Goal: Register for event/course

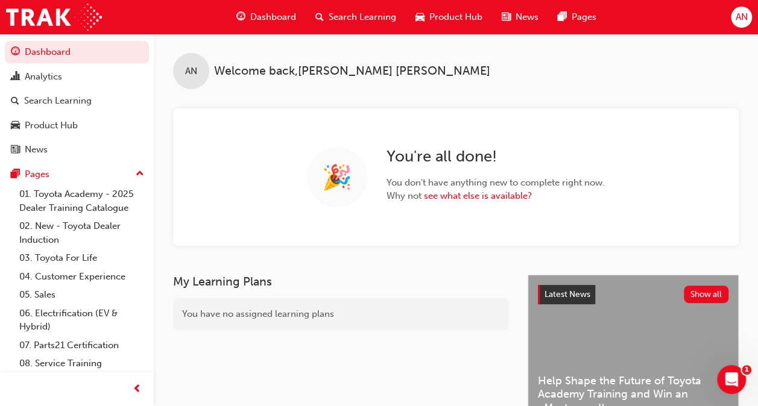
click at [341, 5] on div "Search Learning" at bounding box center [356, 17] width 100 height 25
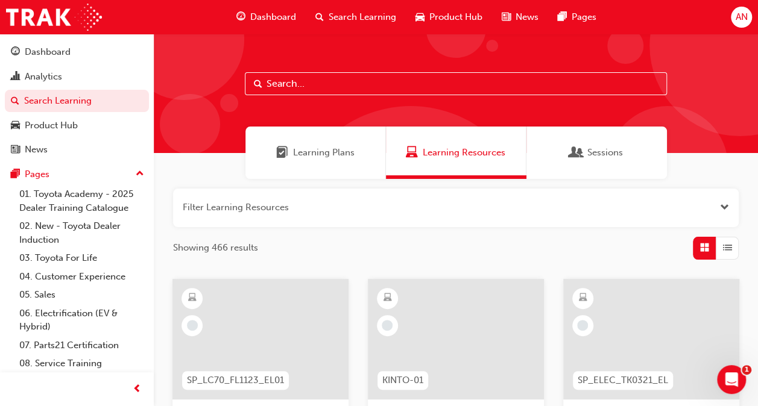
click at [327, 84] on input "text" at bounding box center [456, 83] width 422 height 23
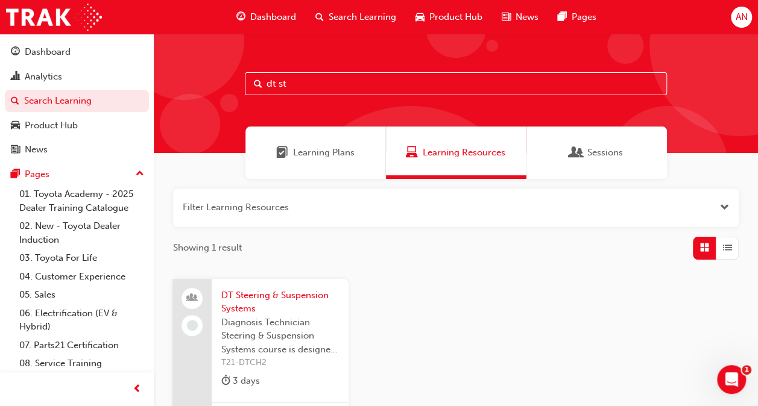
type input "dt st"
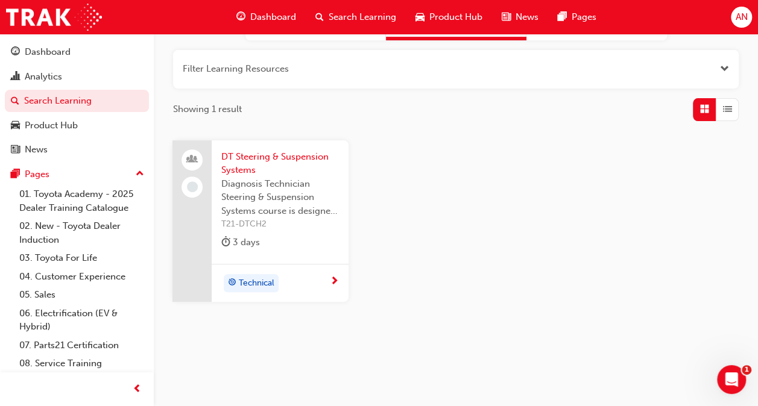
scroll to position [150, 0]
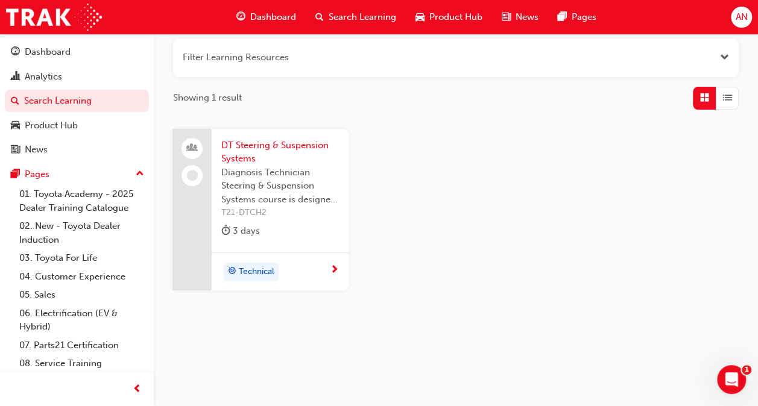
click at [237, 175] on span "Diagnosis Technician Steering & Suspension Systems course is designed to educat…" at bounding box center [280, 186] width 118 height 41
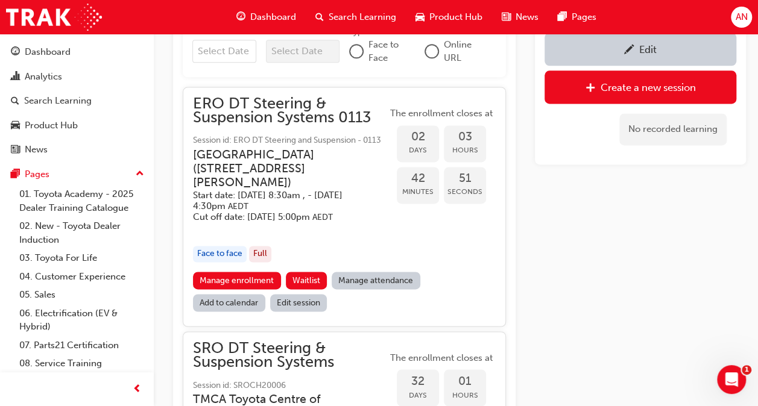
scroll to position [776, 0]
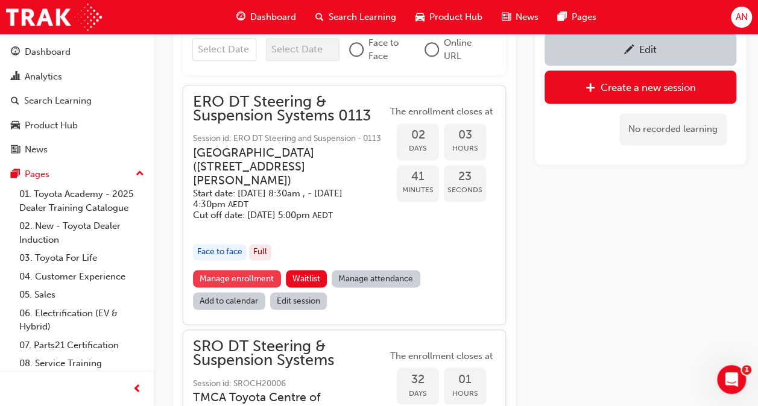
click at [242, 288] on link "Manage enrollment" at bounding box center [237, 278] width 88 height 17
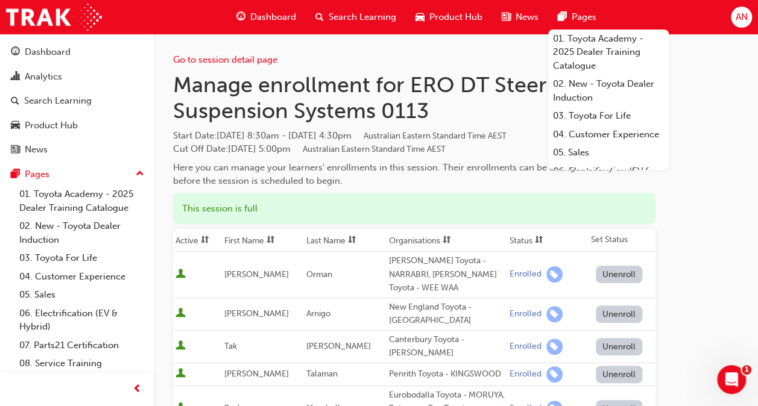
click at [377, 163] on div "Here you can manage your learners' enrollments in this session. Their enrollmen…" at bounding box center [414, 174] width 482 height 27
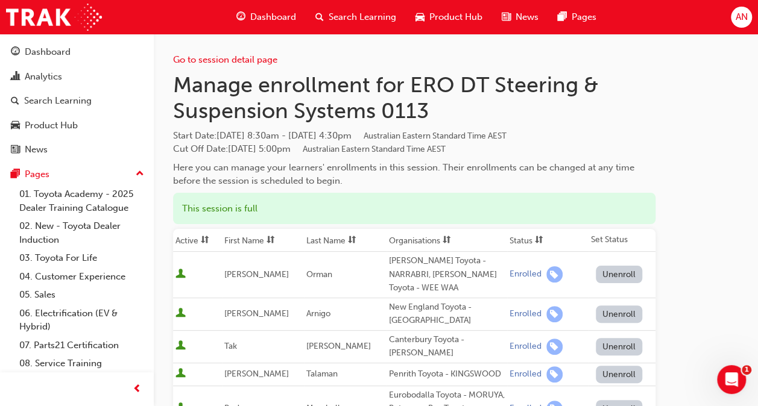
drag, startPoint x: 223, startPoint y: 134, endPoint x: 397, endPoint y: 134, distance: 173.6
click at [397, 134] on span "[DATE] 8:30am - [DATE] 4:30pm Australian Eastern Standard Time AEST" at bounding box center [361, 135] width 290 height 11
click at [397, 138] on span "[DATE] 8:30am - [DATE] 4:30pm Australian Eastern Standard Time AEST" at bounding box center [361, 135] width 290 height 11
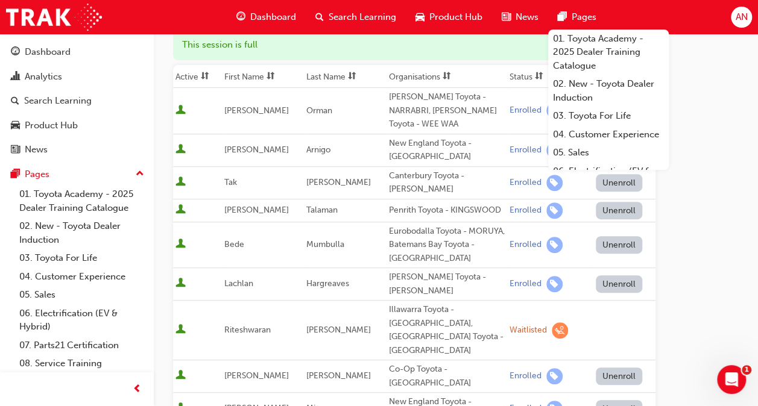
scroll to position [181, 0]
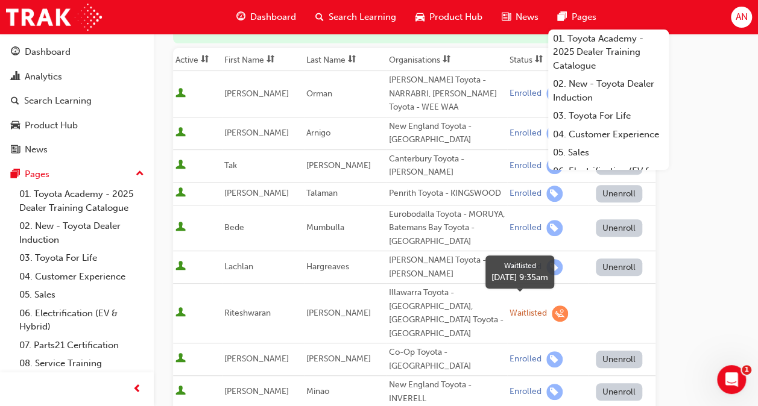
click at [525, 308] on div "Waitlisted" at bounding box center [527, 313] width 37 height 11
drag, startPoint x: 525, startPoint y: 304, endPoint x: 550, endPoint y: 301, distance: 24.8
click at [552, 306] on span "learningRecordVerb_WAITLIST-icon" at bounding box center [560, 314] width 16 height 16
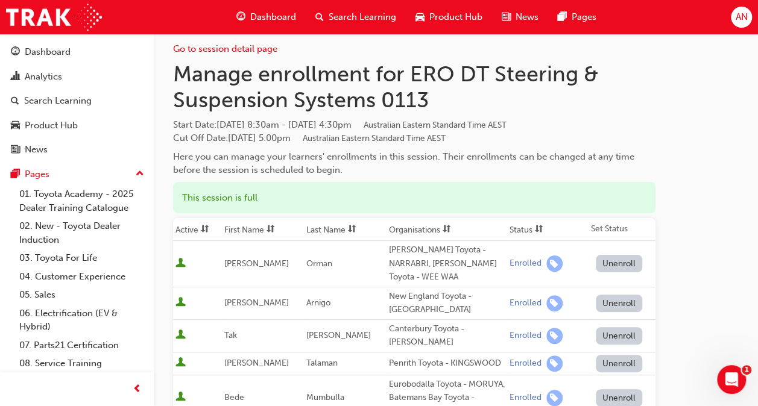
scroll to position [0, 0]
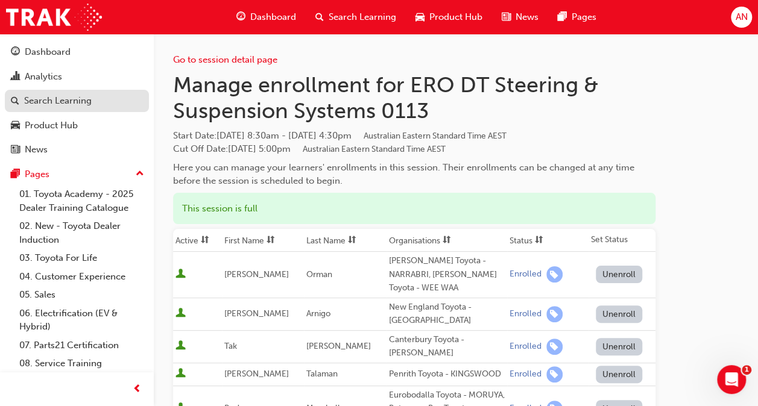
click at [67, 98] on div "Search Learning" at bounding box center [58, 101] width 68 height 14
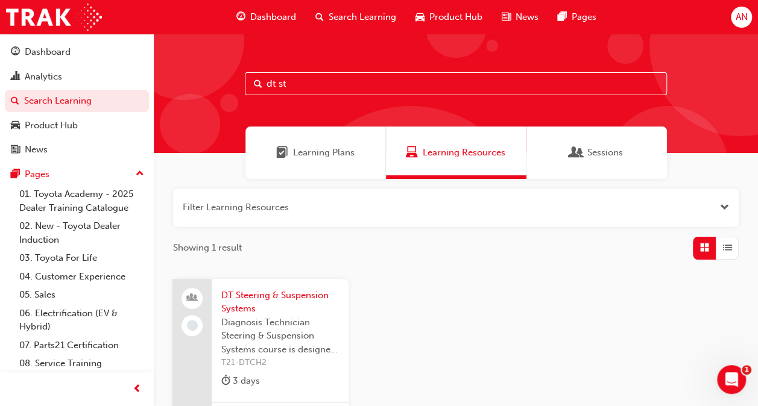
drag, startPoint x: 297, startPoint y: 86, endPoint x: 227, endPoint y: 87, distance: 69.3
click at [227, 87] on div "dt st" at bounding box center [456, 93] width 604 height 119
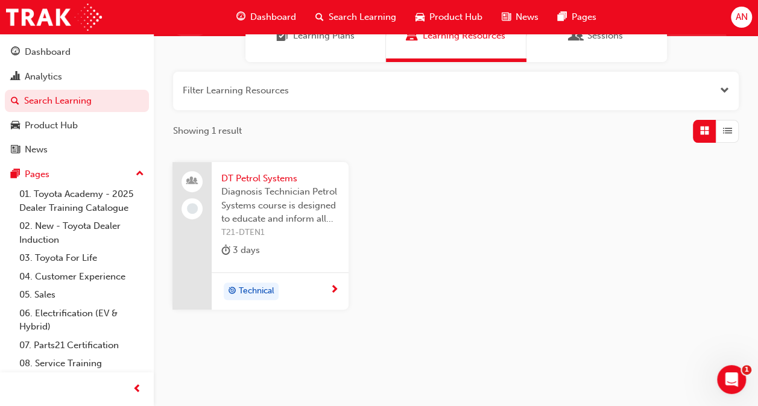
scroll to position [121, 0]
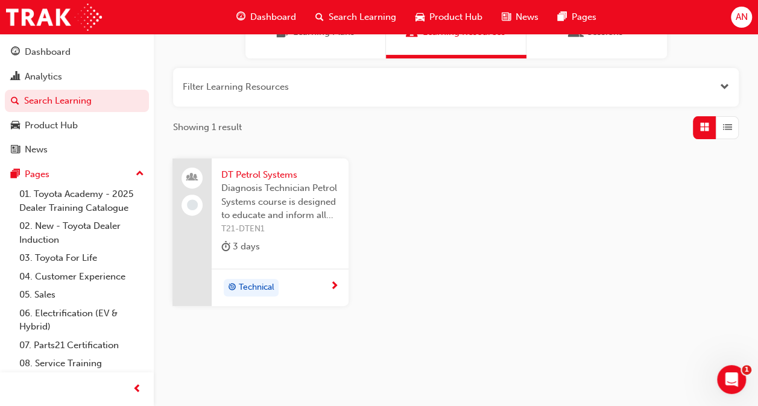
type input "dt pet"
click at [291, 223] on span "T21-DTEN1" at bounding box center [280, 229] width 118 height 14
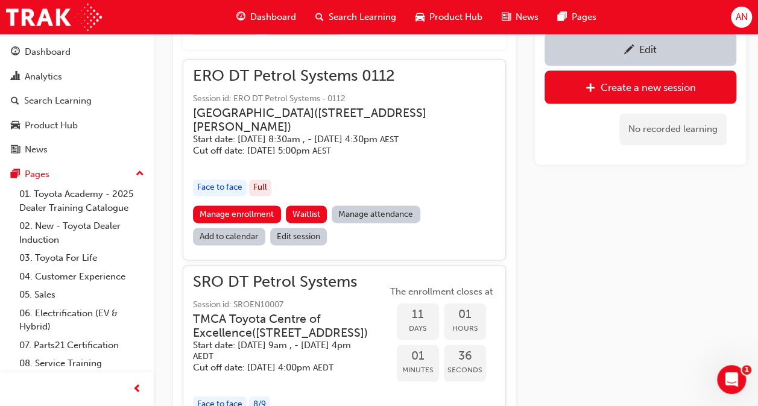
scroll to position [704, 0]
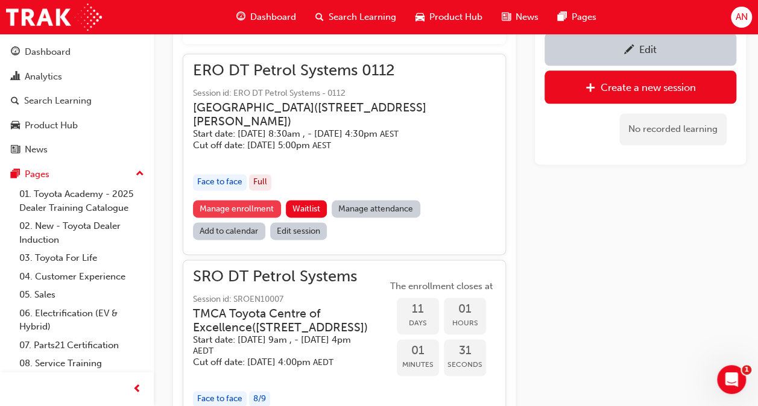
click at [259, 213] on link "Manage enrollment" at bounding box center [237, 208] width 88 height 17
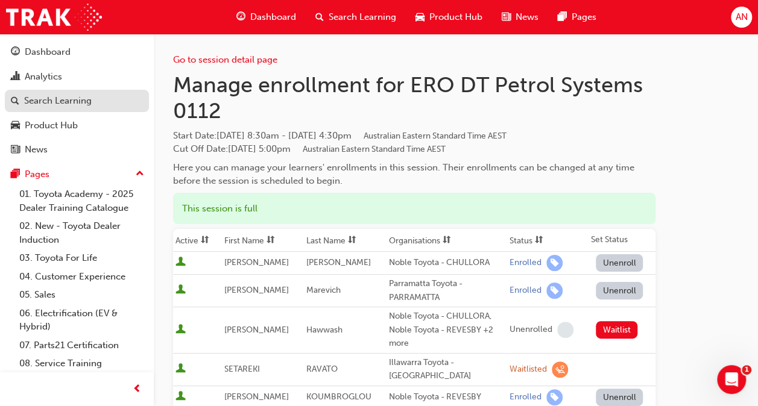
click at [55, 101] on div "Search Learning" at bounding box center [58, 101] width 68 height 14
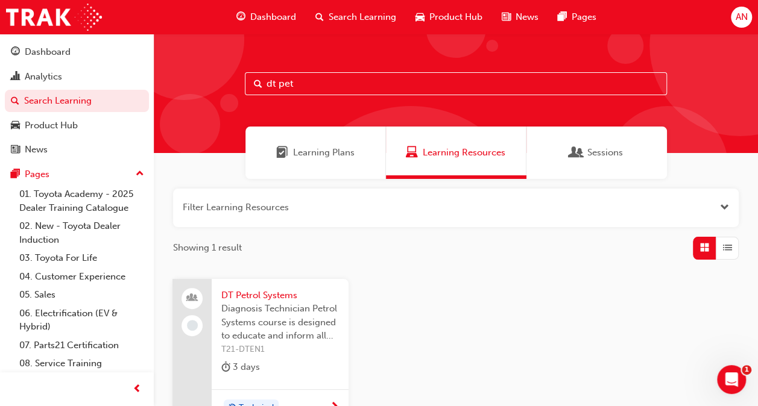
drag, startPoint x: 299, startPoint y: 83, endPoint x: 280, endPoint y: 87, distance: 19.6
click at [280, 87] on input "dt pet" at bounding box center [456, 83] width 422 height 23
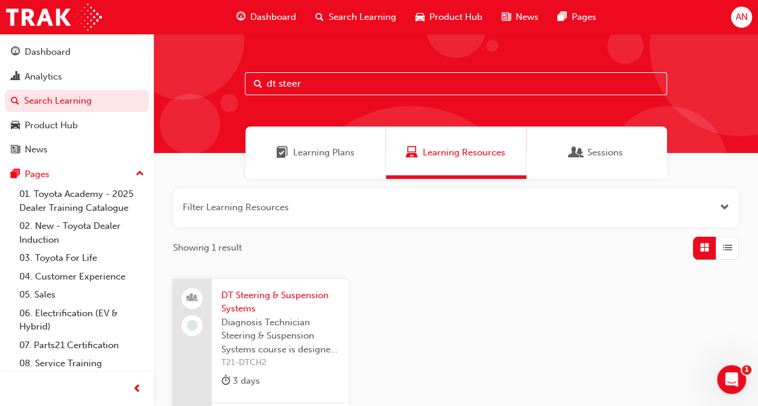
type input "dt steer"
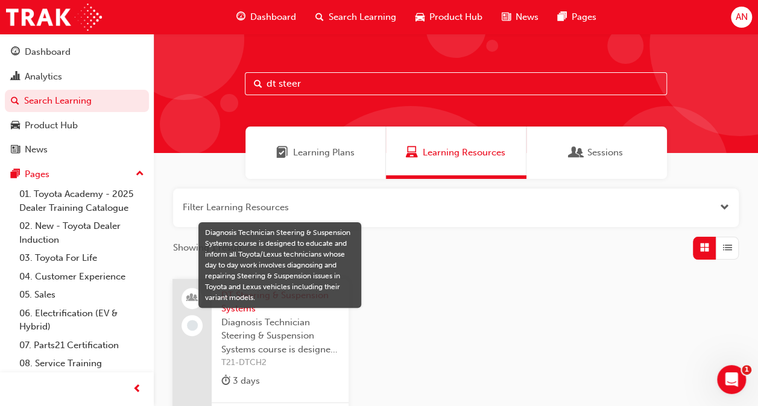
click at [271, 332] on span "Diagnosis Technician Steering & Suspension Systems course is designed to educat…" at bounding box center [280, 336] width 118 height 41
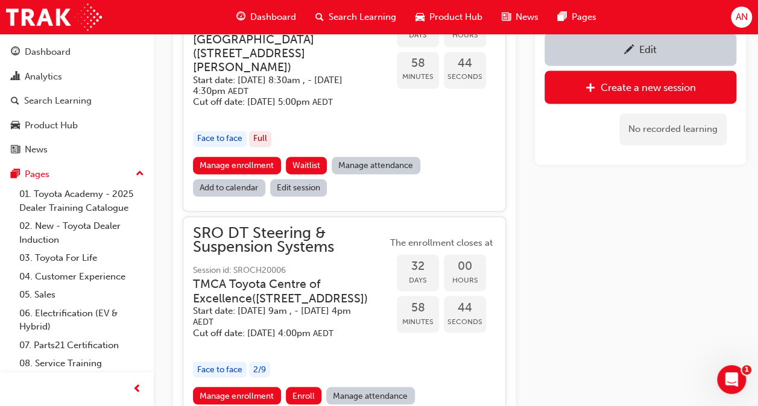
scroll to position [829, 0]
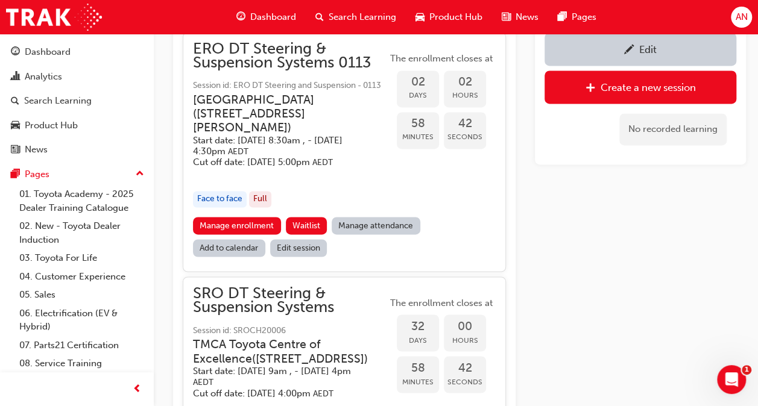
click at [255, 234] on link "Manage enrollment" at bounding box center [237, 225] width 88 height 17
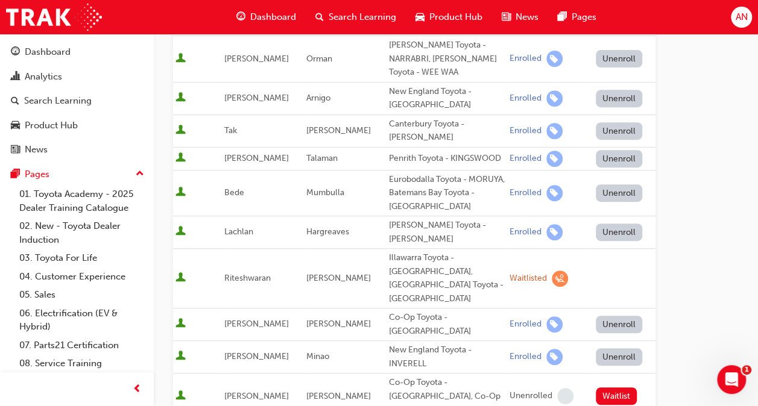
scroll to position [241, 0]
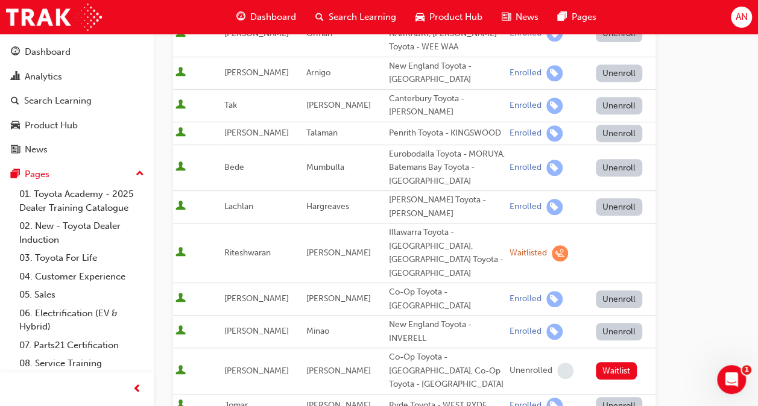
click at [449, 286] on div "Co-Op Toyota - [GEOGRAPHIC_DATA]" at bounding box center [447, 299] width 116 height 27
click at [450, 286] on div "Co-Op Toyota - [GEOGRAPHIC_DATA]" at bounding box center [447, 299] width 116 height 27
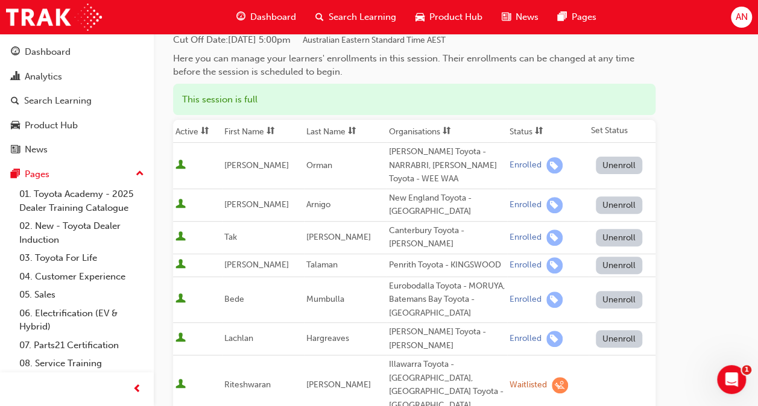
scroll to position [0, 0]
